Goal: Transaction & Acquisition: Purchase product/service

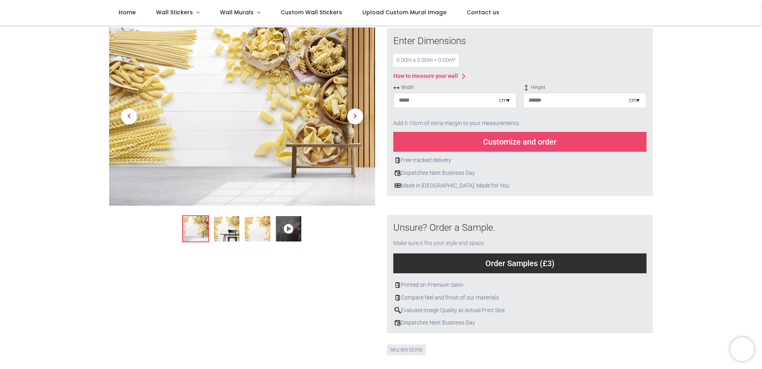
scroll to position [198, 0]
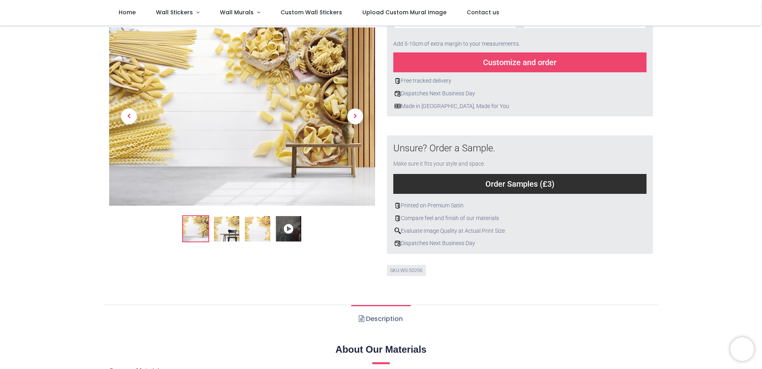
click at [255, 226] on img at bounding box center [257, 228] width 25 height 25
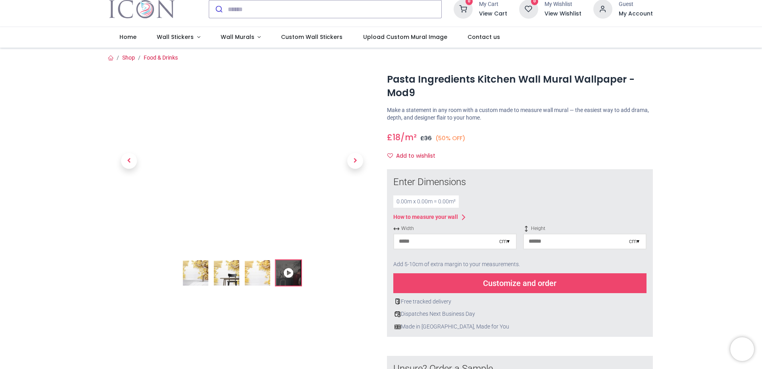
scroll to position [0, 0]
